Goal: Information Seeking & Learning: Check status

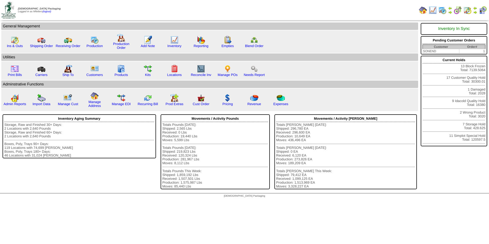
click at [246, 145] on div "Totals Pounds [DATE]: Shipped: 2,565 Lbs Received: 0 Lbs Production: 19,440 Lbs…" at bounding box center [215, 155] width 106 height 65
click at [199, 43] on img at bounding box center [201, 40] width 8 height 8
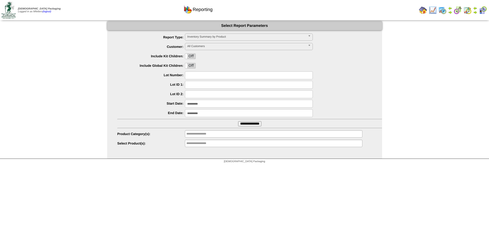
click at [221, 39] on span "Inventory Summary by Product" at bounding box center [246, 37] width 119 height 6
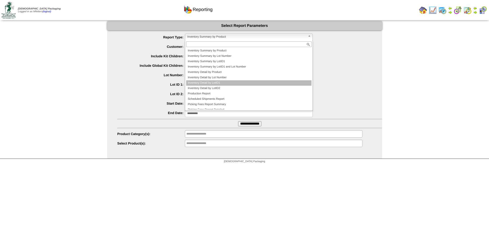
click at [220, 81] on li "Inventory Detail by LotID1" at bounding box center [248, 82] width 125 height 5
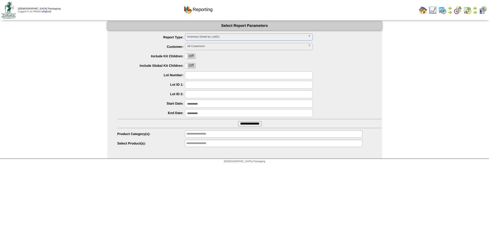
click at [204, 100] on input "**********" at bounding box center [249, 104] width 128 height 8
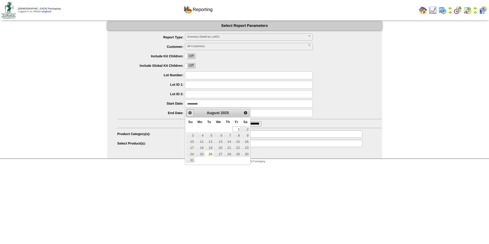
drag, startPoint x: 189, startPoint y: 111, endPoint x: 189, endPoint y: 114, distance: 2.6
click at [189, 114] on span "Prev" at bounding box center [190, 113] width 4 height 4
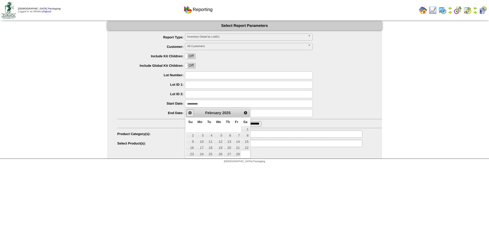
click at [189, 113] on span "Prev" at bounding box center [190, 113] width 4 height 4
click at [189, 112] on span "Prev" at bounding box center [190, 113] width 4 height 4
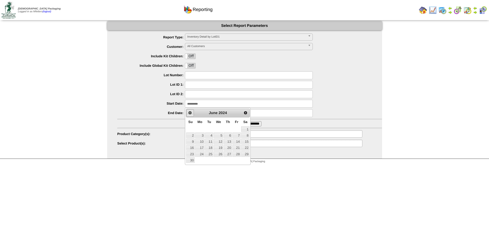
click at [189, 112] on span "Prev" at bounding box center [190, 113] width 4 height 4
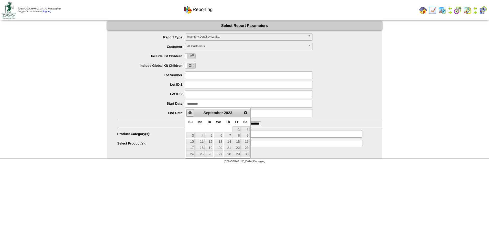
click at [190, 112] on span "Prev" at bounding box center [190, 113] width 4 height 4
click at [217, 128] on link "1" at bounding box center [218, 129] width 9 height 6
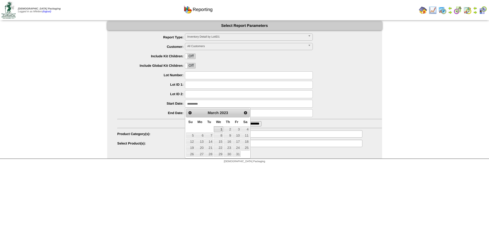
type input "**********"
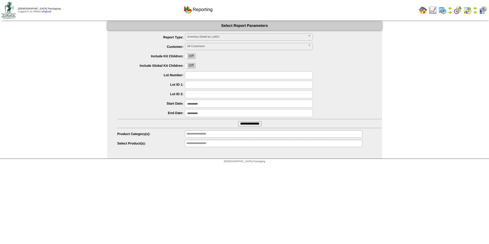
click at [193, 85] on input "text" at bounding box center [249, 85] width 128 height 8
type input "**********"
click at [241, 122] on input "**********" at bounding box center [249, 123] width 23 height 5
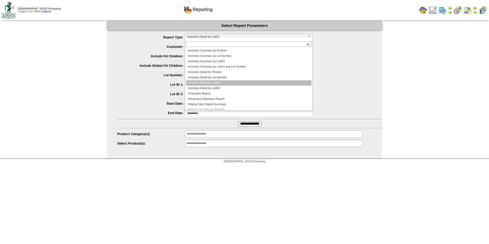
click at [260, 37] on span "Inventory Detail by LotID1" at bounding box center [246, 37] width 119 height 6
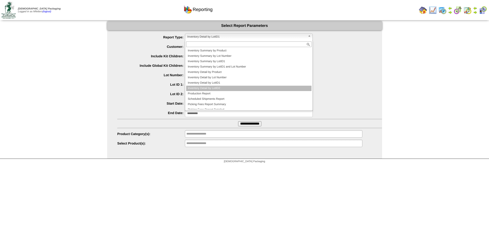
click at [216, 87] on li "Inventory Detail by LotID2" at bounding box center [248, 88] width 125 height 5
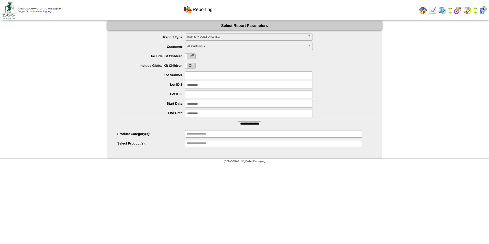
drag, startPoint x: 206, startPoint y: 85, endPoint x: 151, endPoint y: 86, distance: 54.5
click at [153, 85] on li "**********" at bounding box center [249, 85] width 265 height 8
click at [190, 94] on input "text" at bounding box center [249, 94] width 128 height 8
paste input "**********"
type input "**********"
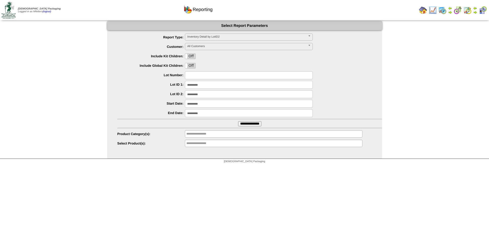
drag, startPoint x: 211, startPoint y: 83, endPoint x: 143, endPoint y: 84, distance: 68.5
click at [143, 84] on li "**********" at bounding box center [249, 85] width 265 height 8
click at [238, 121] on input "**********" at bounding box center [249, 123] width 23 height 5
drag, startPoint x: 229, startPoint y: 92, endPoint x: 126, endPoint y: 93, distance: 102.8
click at [126, 93] on li "**********" at bounding box center [249, 94] width 265 height 8
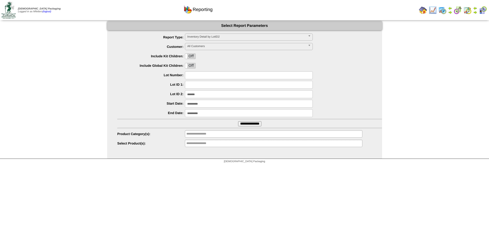
type input "*******"
click at [238, 121] on input "**********" at bounding box center [249, 123] width 23 height 5
drag, startPoint x: 207, startPoint y: 94, endPoint x: 160, endPoint y: 93, distance: 47.1
click at [160, 93] on li "Lot ID 2: *******" at bounding box center [249, 94] width 265 height 8
click at [188, 85] on input "text" at bounding box center [249, 85] width 128 height 8
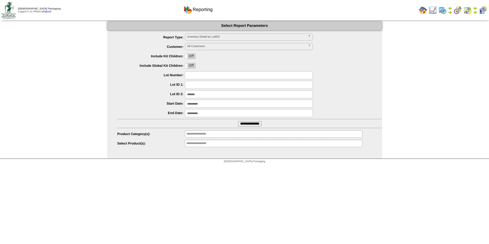
paste input "*******"
type input "*******"
drag, startPoint x: 190, startPoint y: 89, endPoint x: 135, endPoint y: 91, distance: 54.5
click at [137, 90] on ul "**********" at bounding box center [244, 90] width 275 height 114
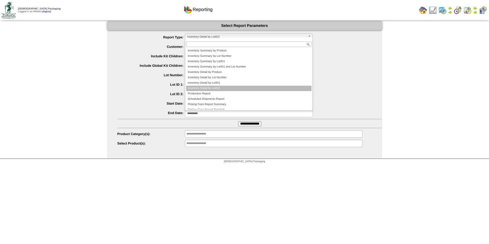
click at [266, 38] on span "Inventory Detail by LotID2" at bounding box center [246, 37] width 119 height 6
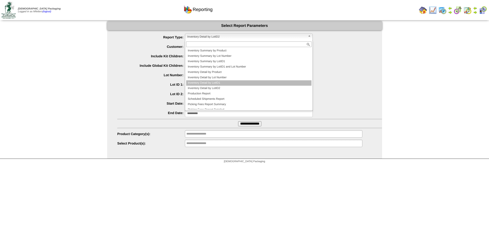
click at [229, 82] on li "Inventory Detail by LotID1" at bounding box center [248, 82] width 125 height 5
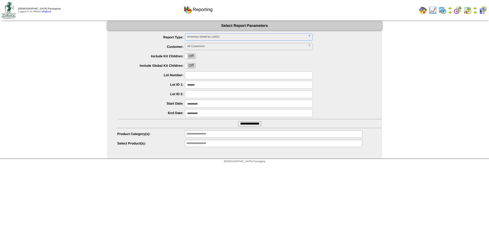
click at [241, 124] on input "**********" at bounding box center [249, 123] width 23 height 5
drag, startPoint x: 210, startPoint y: 86, endPoint x: 144, endPoint y: 86, distance: 66.0
click at [144, 86] on li "Lot ID 1: *******" at bounding box center [249, 85] width 265 height 8
click at [219, 132] on input "text" at bounding box center [202, 134] width 33 height 6
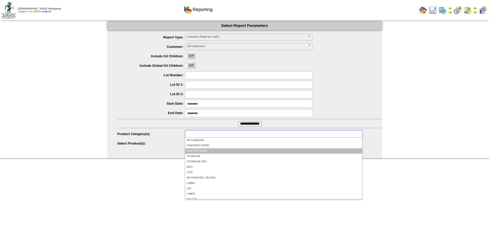
click at [220, 152] on li "RAW MATERIAL" at bounding box center [273, 150] width 177 height 5
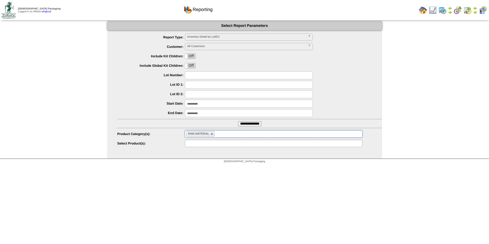
click at [194, 143] on input "text" at bounding box center [202, 143] width 33 height 6
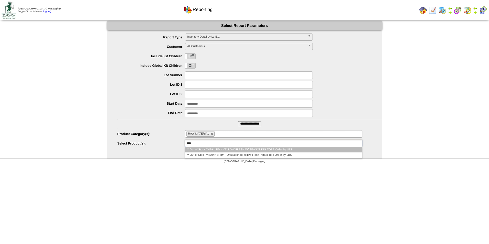
type input "****"
click at [220, 149] on li "** Out of Stock ** 4794 : RM - YELLOW FLESH W/ SEASONING TOTE Order by LBS" at bounding box center [273, 149] width 177 height 5
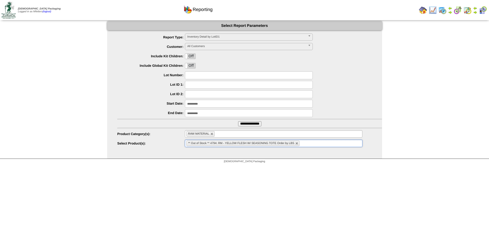
click at [246, 123] on input "**********" at bounding box center [249, 123] width 23 height 5
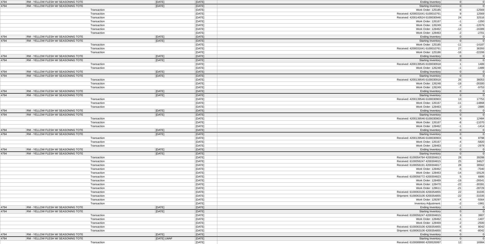
scroll to position [486, 0]
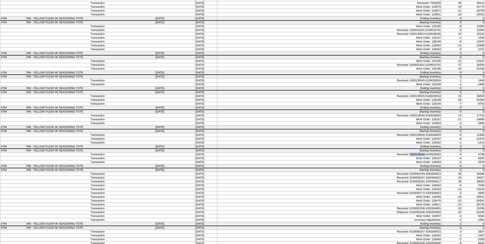
drag, startPoint x: 408, startPoint y: 153, endPoint x: 423, endPoint y: 155, distance: 15.4
click at [423, 155] on td "Received: 4200139546 6100030903" at bounding box center [329, 155] width 224 height 4
copy td "4200139546"
drag, startPoint x: 219, startPoint y: 143, endPoint x: 204, endPoint y: 141, distance: 15.2
click at [204, 141] on tr "Transaction [DATE] Work Order: 128462 -1 -1414" at bounding box center [242, 143] width 485 height 4
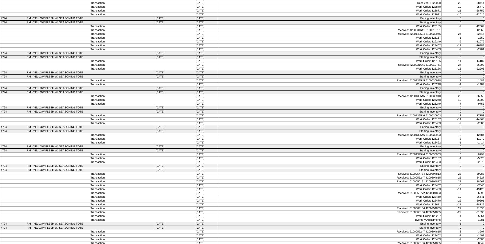
click at [217, 161] on td "[DATE]" at bounding box center [206, 162] width 22 height 4
drag, startPoint x: 218, startPoint y: 162, endPoint x: 204, endPoint y: 162, distance: 14.3
click at [204, 162] on tr "Transaction [DATE] Work Order: 128463 -2 -2978" at bounding box center [242, 162] width 485 height 4
click at [188, 152] on td "[DATE]" at bounding box center [175, 151] width 40 height 4
click at [183, 156] on td "Transaction" at bounding box center [97, 158] width 195 height 4
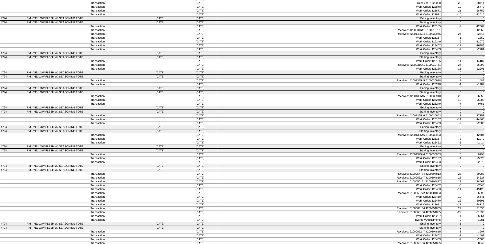
click at [409, 136] on td "Received: 4200139546 6100030903" at bounding box center [329, 135] width 224 height 4
drag, startPoint x: 408, startPoint y: 135, endPoint x: 423, endPoint y: 135, distance: 15.1
click at [423, 135] on td "Received: 4200139546 6100030903" at bounding box center [329, 135] width 224 height 4
copy td "4200139546"
click at [156, 118] on td "Transaction" at bounding box center [97, 120] width 195 height 4
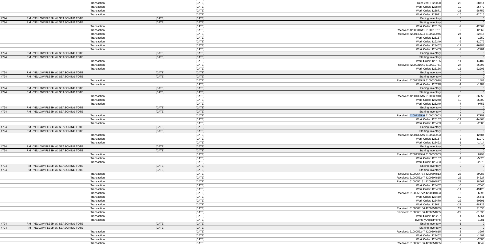
drag, startPoint x: 409, startPoint y: 115, endPoint x: 423, endPoint y: 115, distance: 14.6
click at [423, 115] on td "Received: 4200139546 6100030903" at bounding box center [329, 116] width 224 height 4
copy td "4200139546"
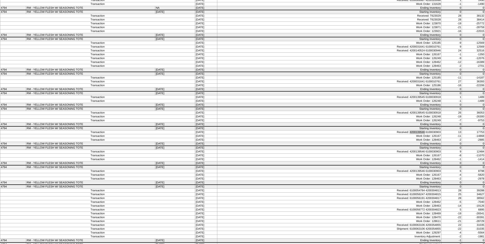
scroll to position [460, 0]
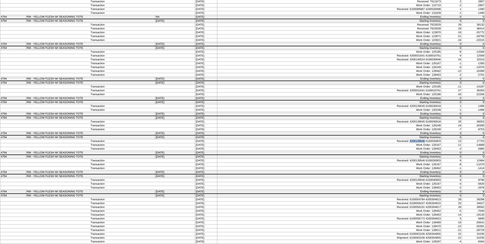
click at [217, 122] on td "01/30/24" at bounding box center [206, 122] width 22 height 4
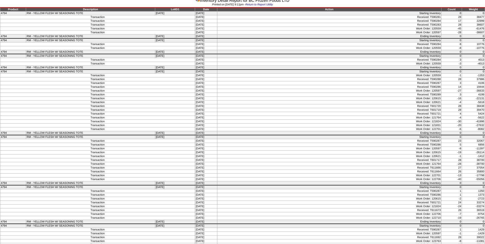
scroll to position [0, 0]
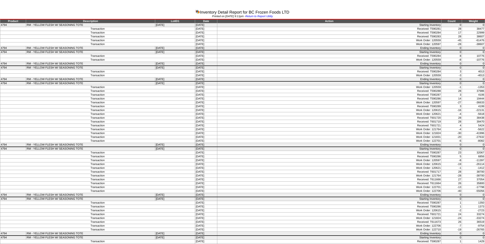
drag, startPoint x: 222, startPoint y: 24, endPoint x: 201, endPoint y: 26, distance: 20.6
click at [202, 26] on tr "4794 RM - YELLOW FLESH W/ SEASONING TOTE 06/13/23 03/01/23 Starting Inventory 0…" at bounding box center [242, 25] width 485 height 4
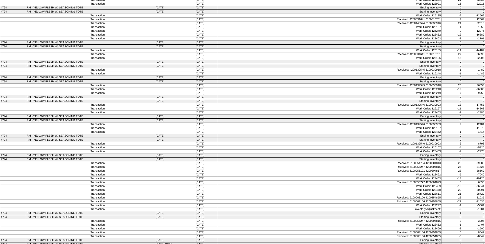
scroll to position [505, 0]
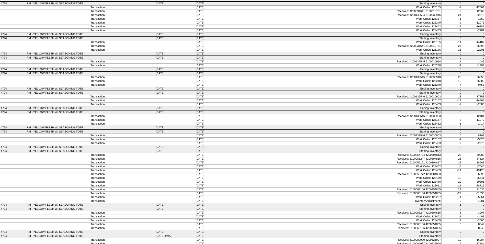
drag, startPoint x: 208, startPoint y: 116, endPoint x: 484, endPoint y: 124, distance: 275.7
click at [484, 124] on tbody "Product Description LotID1 Date Action Count Weight 4794 RM - YELLOW FLESH W/ S…" at bounding box center [242, 84] width 485 height 1141
click at [195, 96] on td "Transaction" at bounding box center [97, 97] width 195 height 4
drag, startPoint x: 202, startPoint y: 96, endPoint x: 482, endPoint y: 123, distance: 281.2
click at [482, 123] on tbody "Product Description LotID1 Date Action Count Weight 4794 RM - YELLOW FLESH W/ S…" at bounding box center [242, 84] width 485 height 1141
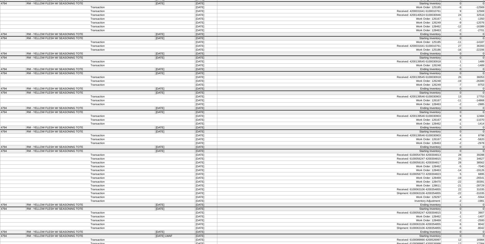
click at [25, 148] on td "4794" at bounding box center [13, 147] width 26 height 4
drag, startPoint x: 96, startPoint y: 96, endPoint x: 485, endPoint y: 141, distance: 390.9
click at [485, 141] on tbody "Product Description LotID1 Date Action Count Weight 4794 RM - YELLOW FLESH W/ S…" at bounding box center [242, 84] width 485 height 1141
click at [258, 64] on td "Work Order: 126248" at bounding box center [329, 66] width 224 height 4
drag, startPoint x: 96, startPoint y: 97, endPoint x: 484, endPoint y: 142, distance: 390.1
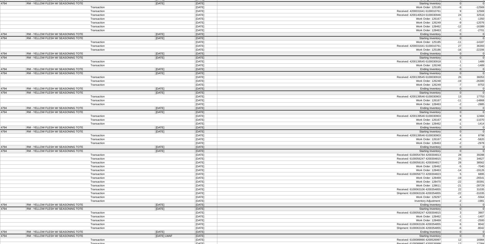
click at [484, 142] on tbody "Product Description LotID1 Date Action Count Weight 4794 RM - YELLOW FLESH W/ S…" at bounding box center [242, 84] width 485 height 1141
click at [101, 31] on td "Transaction" at bounding box center [97, 31] width 195 height 4
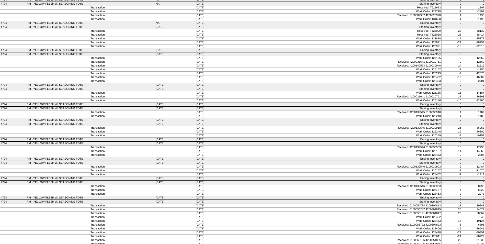
scroll to position [454, 0]
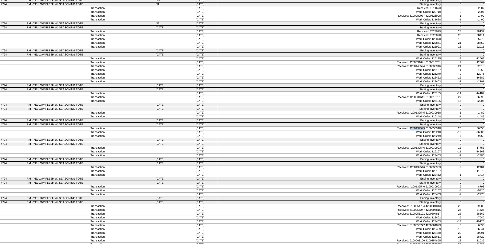
drag, startPoint x: 408, startPoint y: 127, endPoint x: 422, endPoint y: 127, distance: 14.6
click at [422, 127] on td "Received: 4200139545 6100030918" at bounding box center [329, 129] width 224 height 4
copy td "4200139545"
click at [410, 114] on td "Received: 4200139545 6100030918" at bounding box center [329, 113] width 224 height 4
drag, startPoint x: 408, startPoint y: 112, endPoint x: 423, endPoint y: 111, distance: 14.6
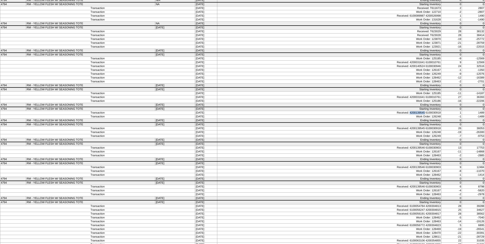
click at [423, 111] on td "Received: 4200139545 6100030918" at bounding box center [329, 113] width 224 height 4
copy td "4200139545"
drag, startPoint x: 408, startPoint y: 96, endPoint x: 423, endPoint y: 97, distance: 14.6
click at [423, 97] on td "Received: 4200031641 6100010761" at bounding box center [329, 97] width 224 height 4
copy td "4200031641"
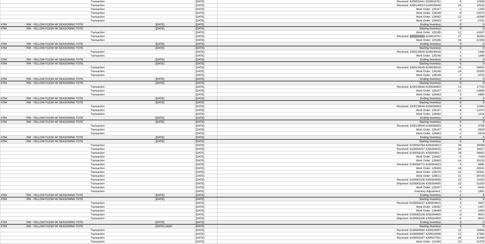
scroll to position [530, 0]
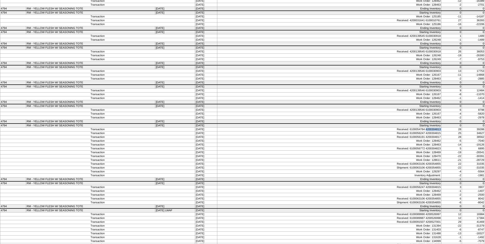
drag, startPoint x: 424, startPoint y: 129, endPoint x: 442, endPoint y: 128, distance: 17.7
click at [442, 128] on tr "Transaction 03/22/24 Received: 6100054784 4200304813 28 39288" at bounding box center [242, 130] width 485 height 4
copy tr "4200304813"
drag, startPoint x: 424, startPoint y: 134, endPoint x: 439, endPoint y: 133, distance: 14.6
click at [439, 133] on td "Received: 6100056247 4200304815" at bounding box center [329, 133] width 224 height 4
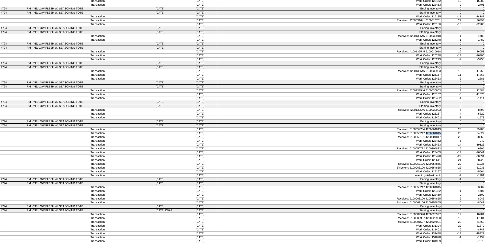
copy td "4200304815"
drag, startPoint x: 424, startPoint y: 138, endPoint x: 438, endPoint y: 137, distance: 14.6
click at [438, 137] on td "Received: 6100056191 4200304817" at bounding box center [329, 137] width 224 height 4
copy td "4200304817"
drag, startPoint x: 425, startPoint y: 149, endPoint x: 438, endPoint y: 149, distance: 12.8
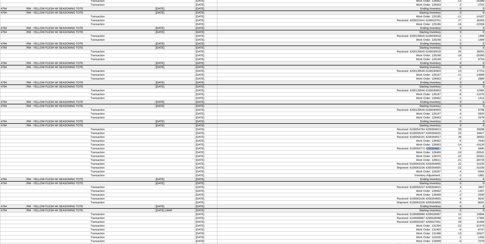
click at [438, 149] on td "Received: 6100056772 4200304823" at bounding box center [329, 149] width 224 height 4
drag, startPoint x: 438, startPoint y: 149, endPoint x: 428, endPoint y: 149, distance: 9.5
click at [428, 149] on td "Received: 6100056772 4200304823" at bounding box center [329, 149] width 224 height 4
drag, startPoint x: 424, startPoint y: 148, endPoint x: 439, endPoint y: 148, distance: 14.8
click at [439, 148] on td "Received: 6100056772 4200304823" at bounding box center [329, 149] width 224 height 4
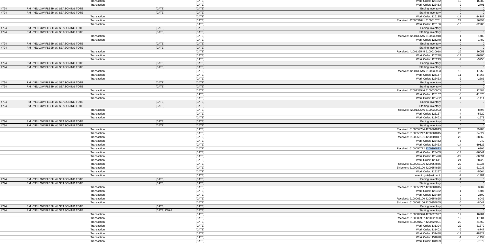
copy td "4200304823"
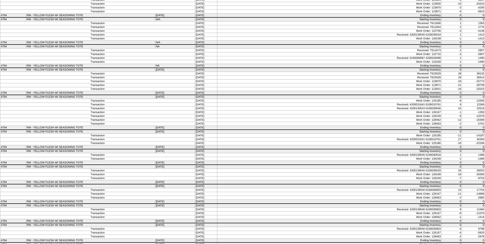
scroll to position [402, 0]
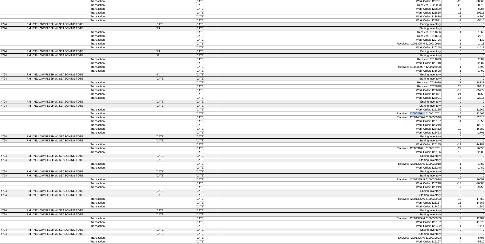
drag, startPoint x: 409, startPoint y: 112, endPoint x: 423, endPoint y: 112, distance: 14.1
click at [423, 112] on td "Received: 4200031641 6100010761" at bounding box center [329, 114] width 224 height 4
drag, startPoint x: 408, startPoint y: 117, endPoint x: 422, endPoint y: 116, distance: 14.1
click at [422, 116] on td "Received: 4200140524 6100030946" at bounding box center [329, 118] width 224 height 4
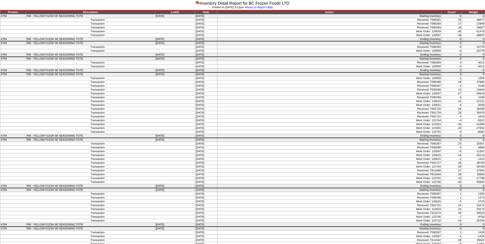
scroll to position [0, 0]
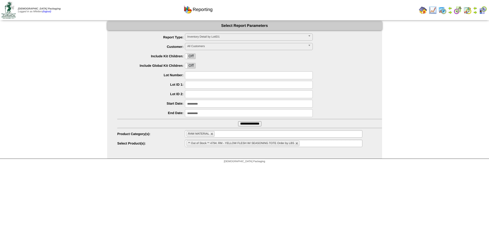
click at [232, 37] on span "Inventory Detail by LotID1" at bounding box center [246, 37] width 119 height 6
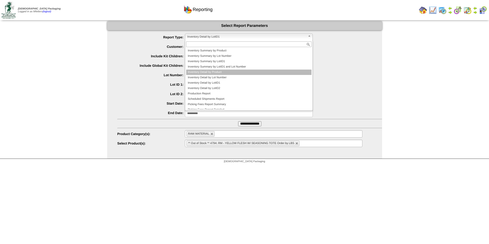
click at [220, 73] on li "Inventory Detail by Product" at bounding box center [248, 72] width 125 height 5
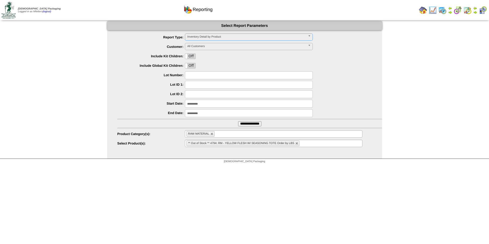
click at [239, 125] on input "**********" at bounding box center [249, 123] width 23 height 5
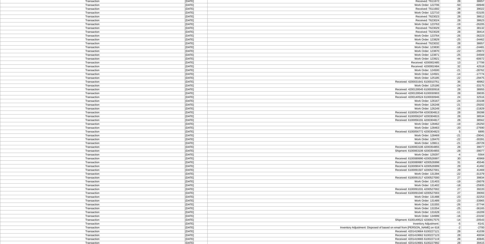
scroll to position [132, 0]
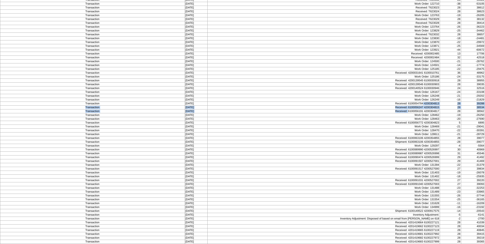
drag, startPoint x: 405, startPoint y: 109, endPoint x: 420, endPoint y: 104, distance: 16.0
click at [420, 104] on tbody "Product Description Item ID Date Action Count Weight 4794 RM - YELLOW FLESH W/ …" at bounding box center [242, 90] width 485 height 407
drag, startPoint x: 420, startPoint y: 104, endPoint x: 420, endPoint y: 111, distance: 7.2
click at [420, 111] on td "Received: 6100056191 4200304817" at bounding box center [324, 111] width 232 height 4
